Goal: Task Accomplishment & Management: Use online tool/utility

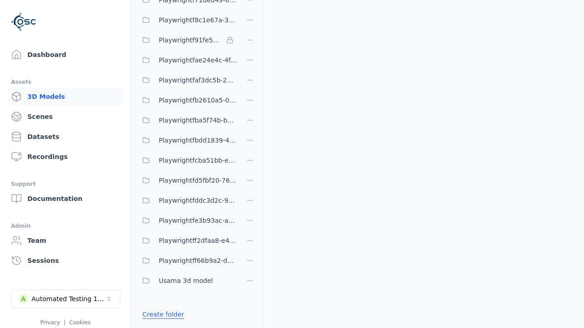
click at [161, 315] on link "Create folder" at bounding box center [163, 314] width 42 height 9
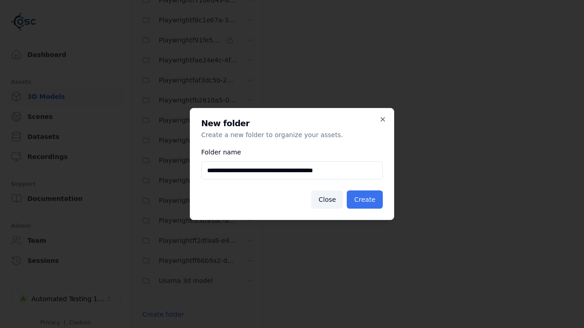
type input "**********"
click at [366, 200] on button "Create" at bounding box center [365, 200] width 36 height 18
